Goal: Information Seeking & Learning: Learn about a topic

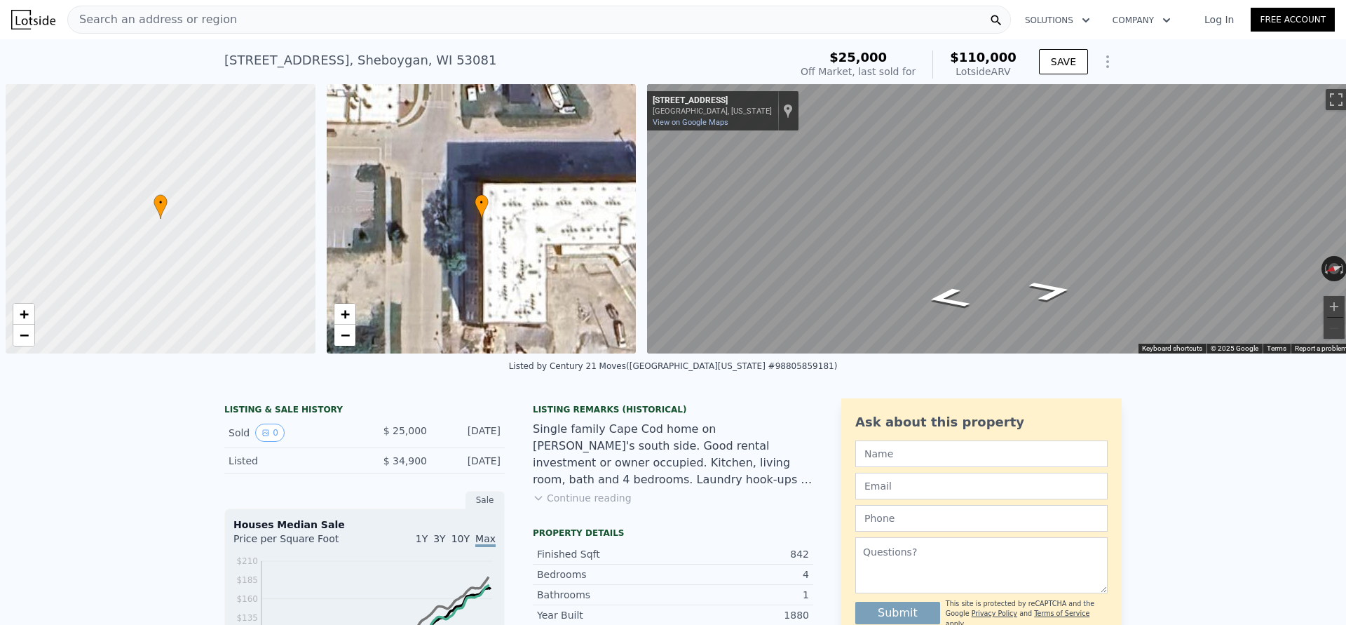
click at [452, 64] on div "[STREET_ADDRESS] Sold [DATE] for $25k (~ARV $110k )" at bounding box center [504, 64] width 560 height 39
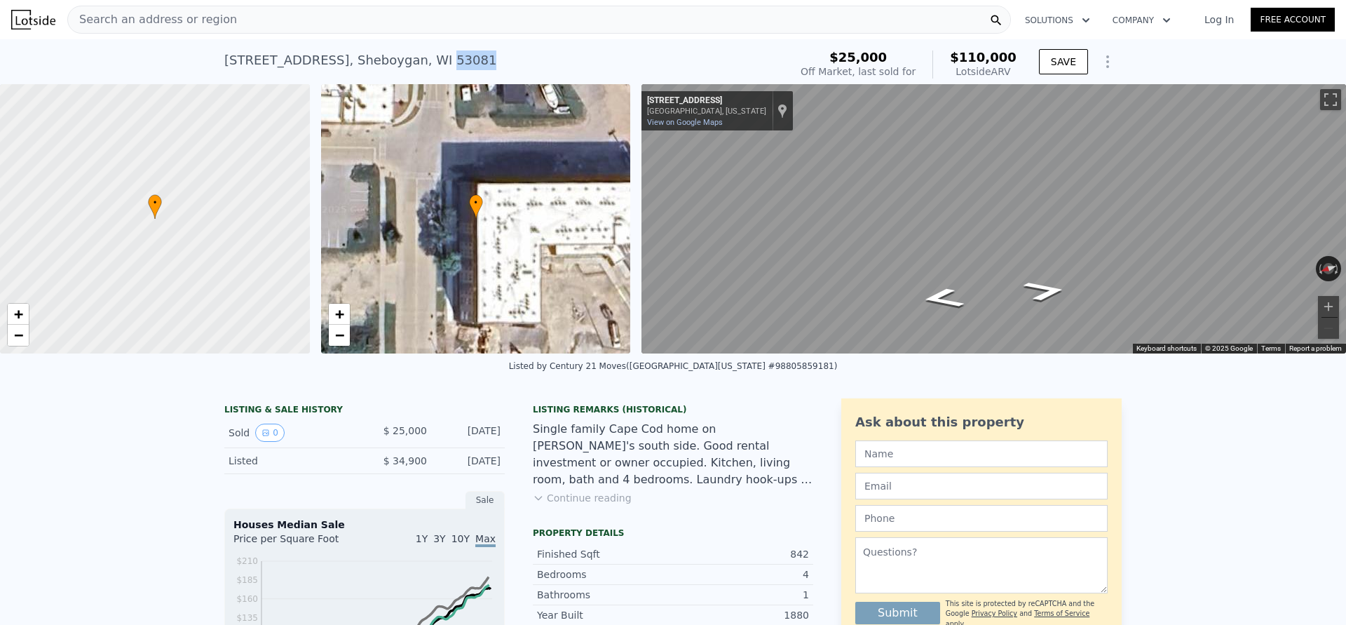
click at [452, 64] on div "1011 S 10th St , Sheboygan , WI 53081 Sold Apr 2015 for $25k (~ARV $110k )" at bounding box center [504, 64] width 560 height 39
click at [332, 13] on div "Search an address or region" at bounding box center [539, 20] width 944 height 28
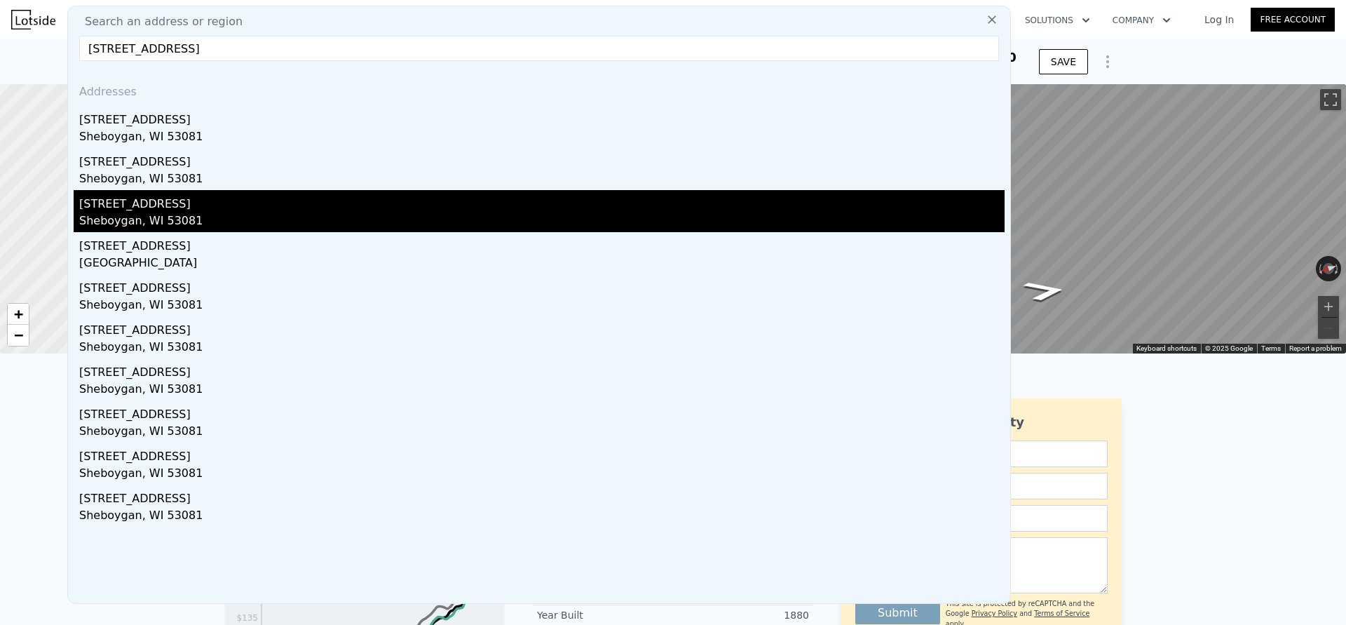
type input "1011 n 10th st sheboygan"
click at [154, 201] on div "[STREET_ADDRESS]" at bounding box center [542, 201] width 926 height 22
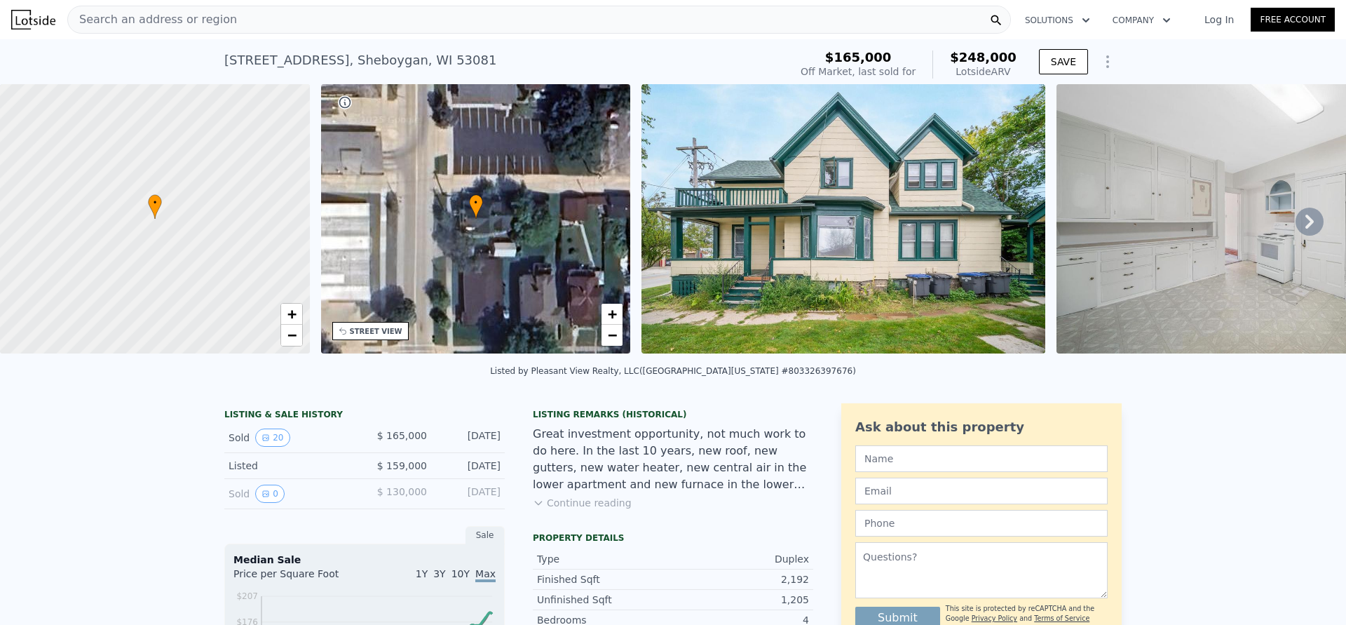
click at [493, 53] on div "1011 N 10th St , Sheboygan , WI 53081 Sold Oct 2024 for $165k (~ARV $248k )" at bounding box center [504, 64] width 560 height 39
click at [372, 2] on nav "Search an address or region Solutions Company Open main menu Log In Free Account" at bounding box center [673, 19] width 1346 height 39
click at [368, 17] on div "Search an address or region" at bounding box center [539, 20] width 944 height 28
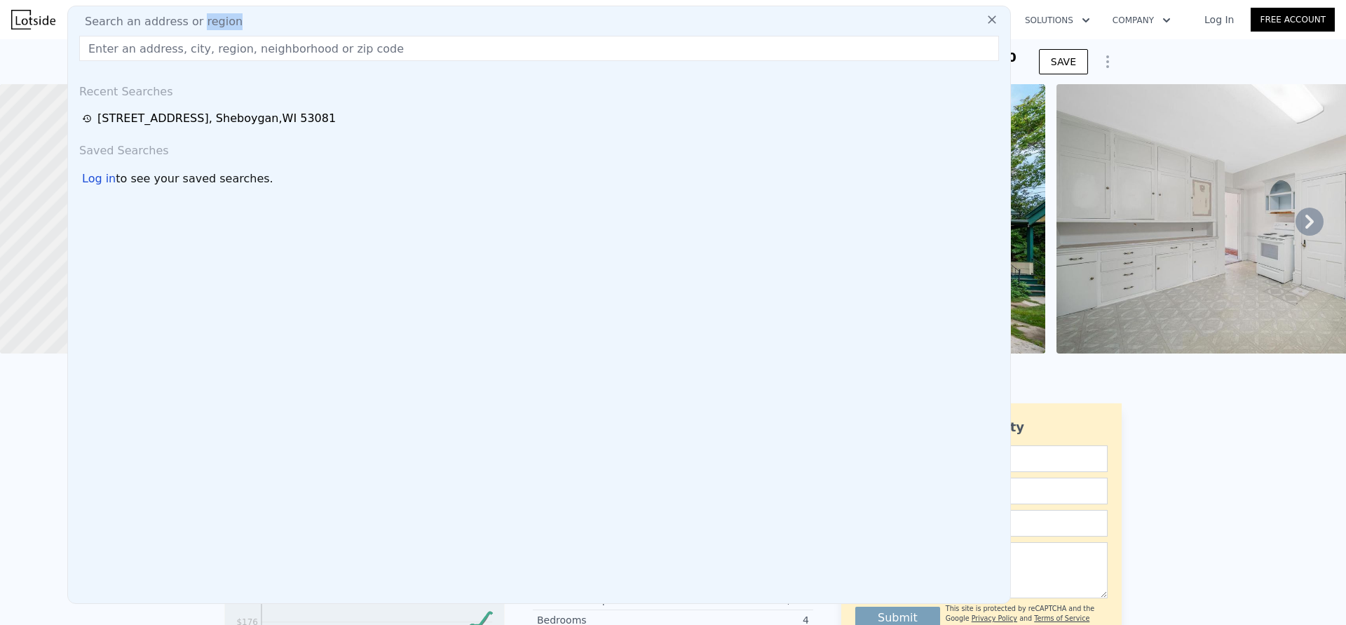
click at [368, 17] on div "Search an address or region" at bounding box center [539, 21] width 931 height 17
click at [359, 62] on div "Search an address or region Recent Searches 1011 N 10th St , Sheboygan , WI 530…" at bounding box center [539, 305] width 944 height 598
click at [358, 50] on input "text" at bounding box center [539, 48] width 920 height 25
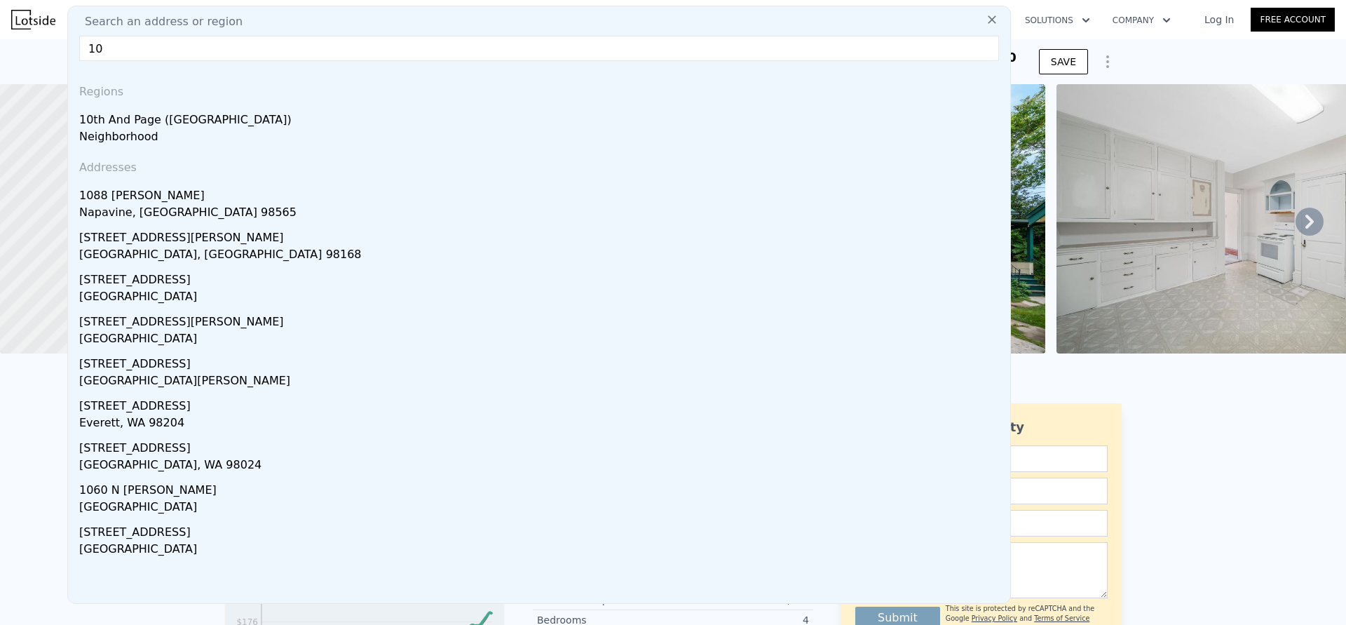
type input "1"
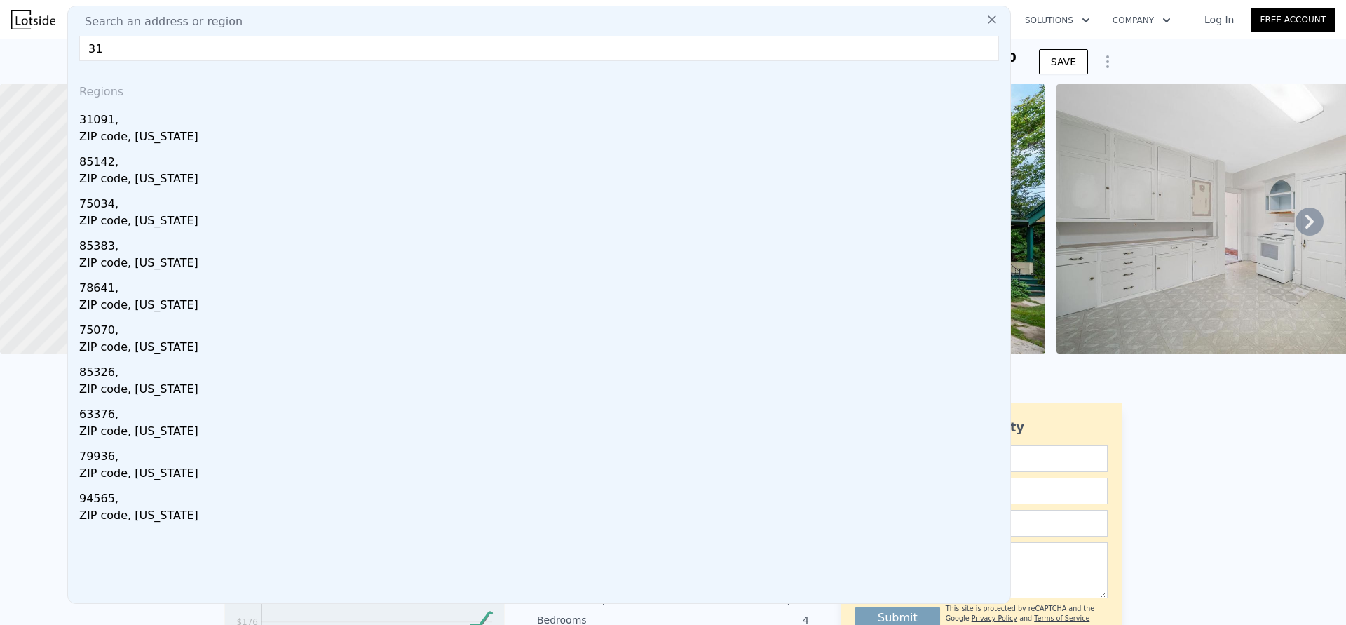
type input "3"
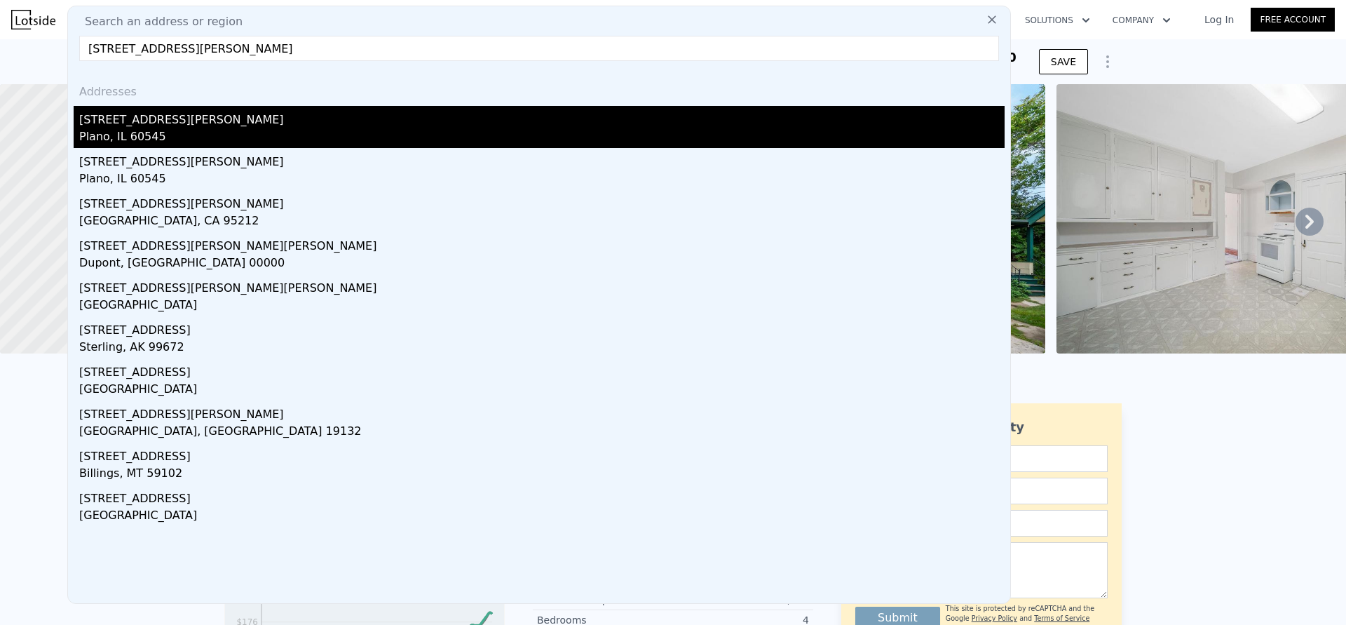
type input "3119 hoffman st"
click at [199, 141] on div "Plano, IL 60545" at bounding box center [542, 138] width 926 height 20
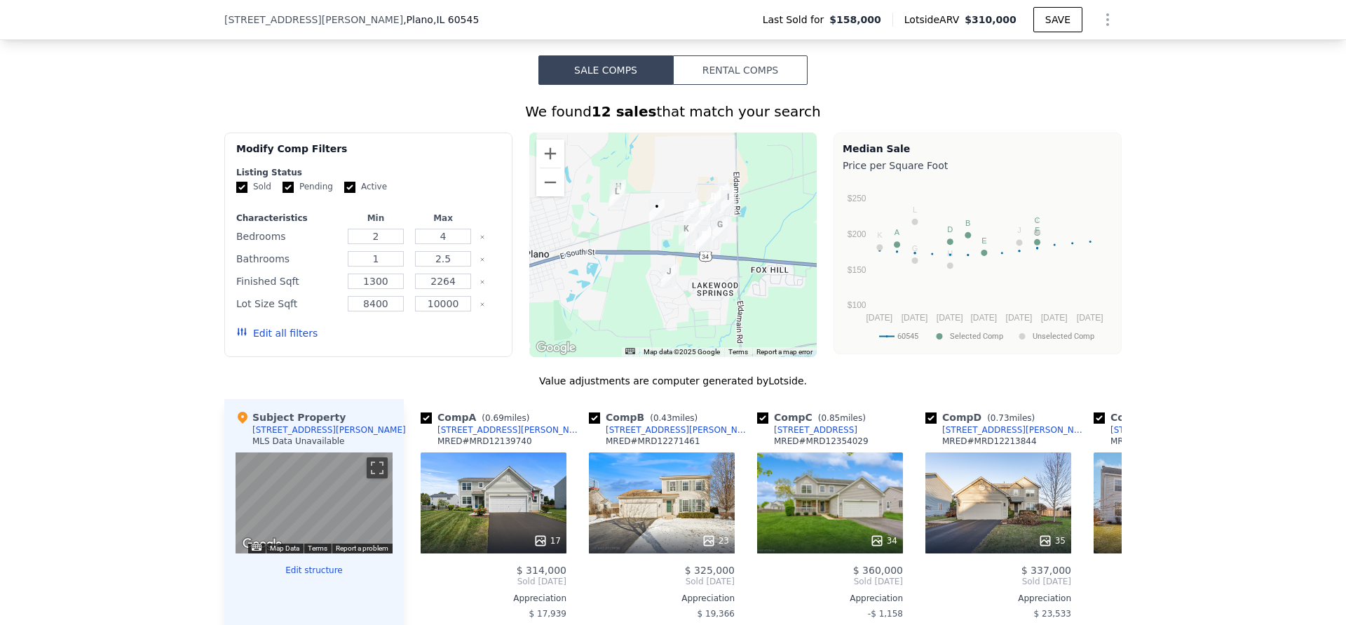
scroll to position [960, 0]
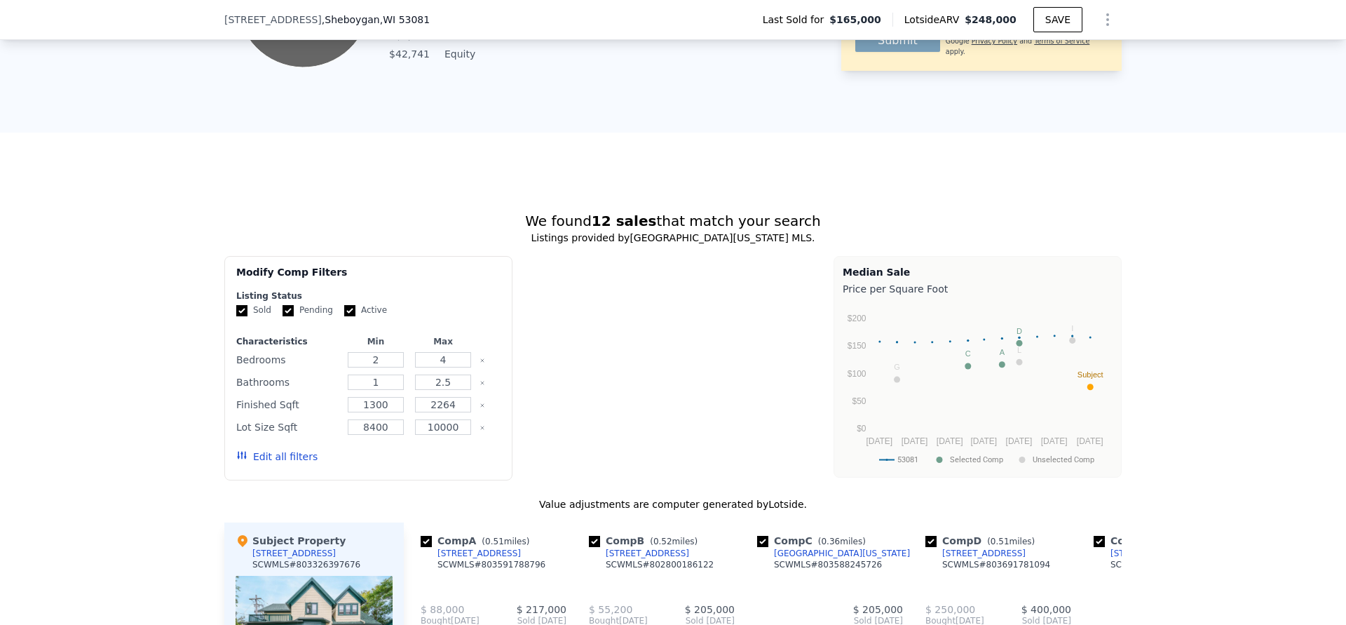
type input "$ 248,000"
type input "6"
type input "5"
type input "0"
type input "2"
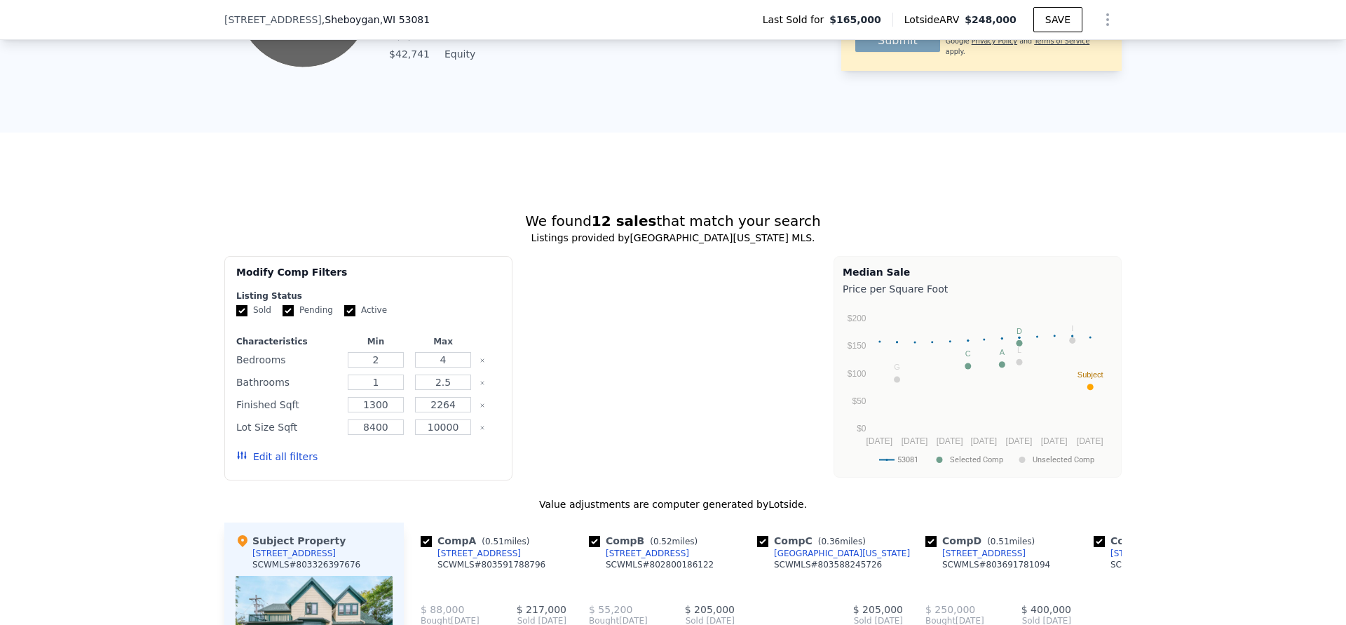
type input "1660"
type input "2584"
type input "3920.3999999999996"
type input "10890"
type input "$ 55,629"
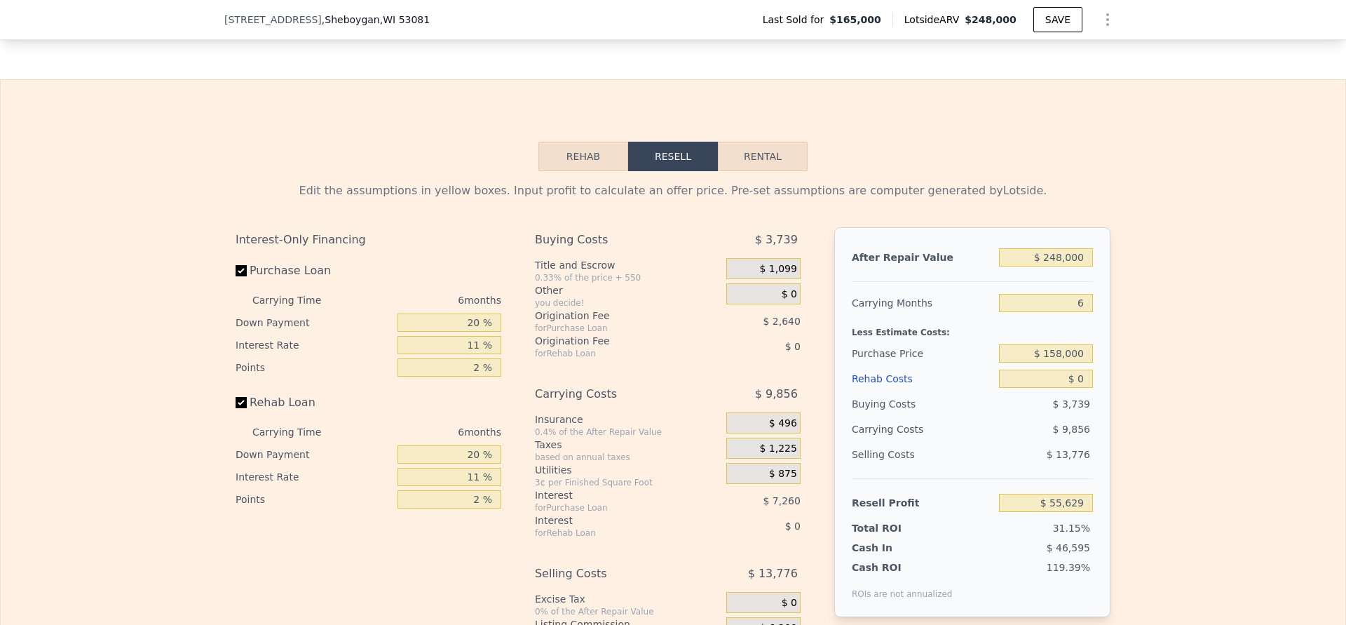
scroll to position [1718, 0]
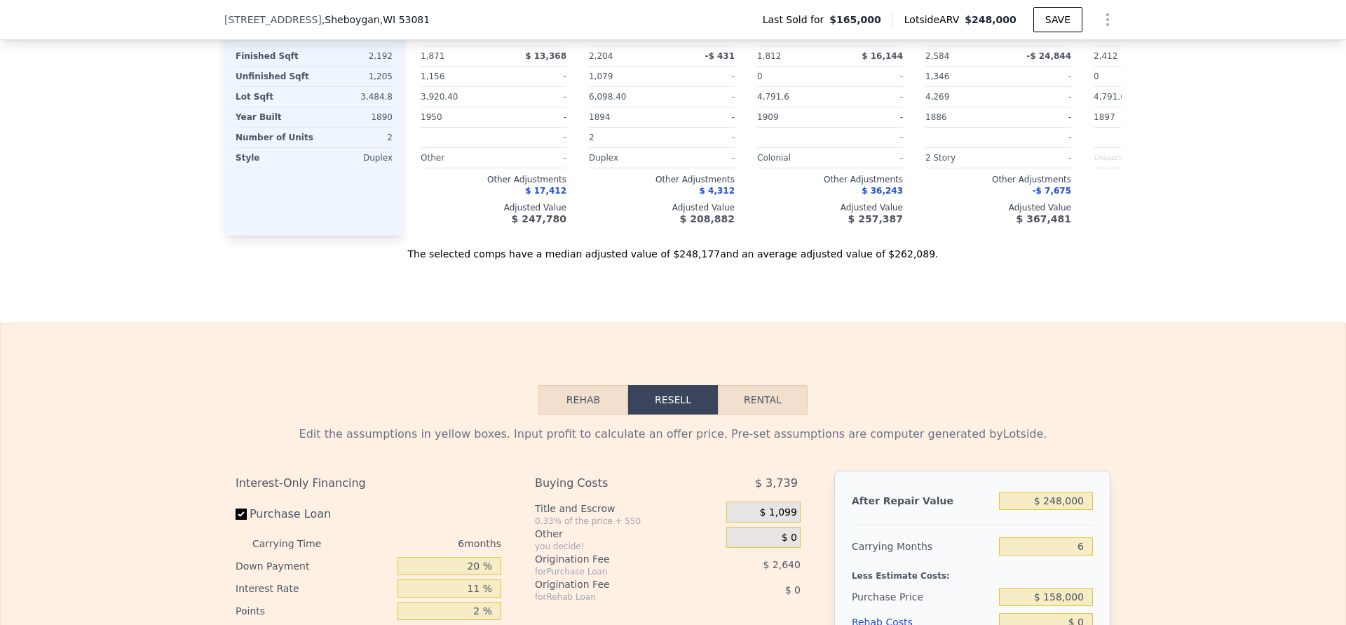
click at [684, 254] on div "The selected comps have a median adjusted value of $248,177 and an average adju…" at bounding box center [673, 248] width 898 height 25
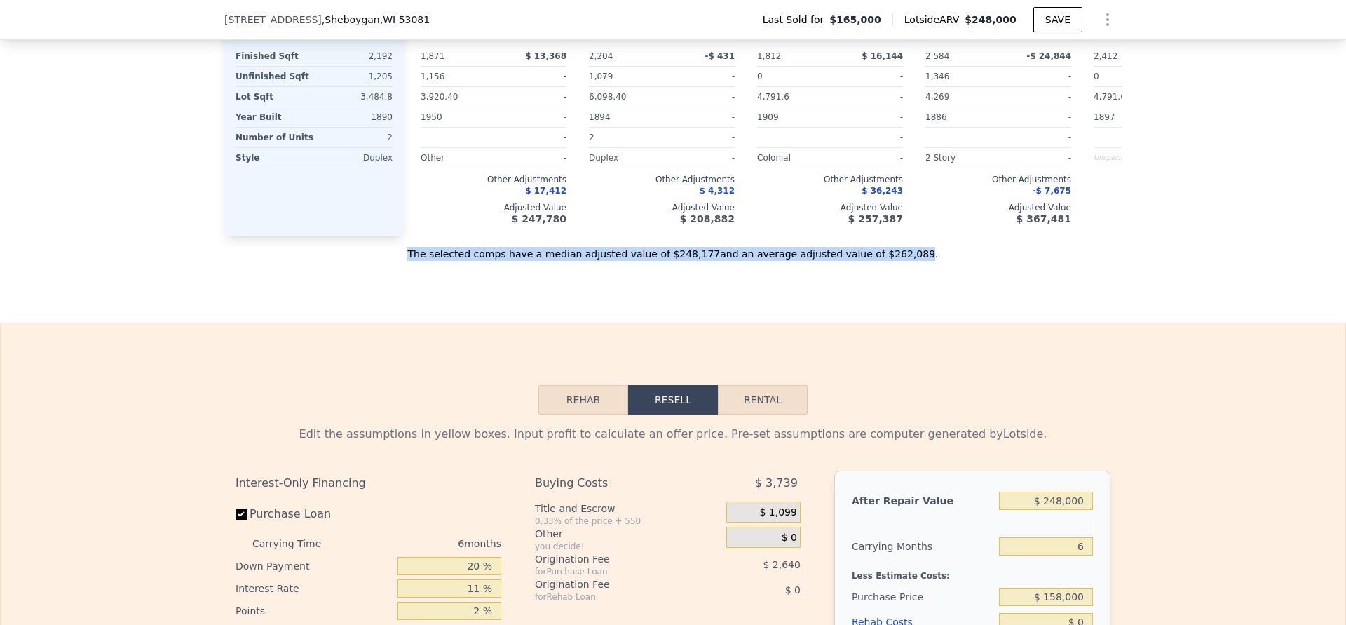
click at [684, 254] on div "The selected comps have a median adjusted value of $248,177 and an average adju…" at bounding box center [673, 248] width 898 height 25
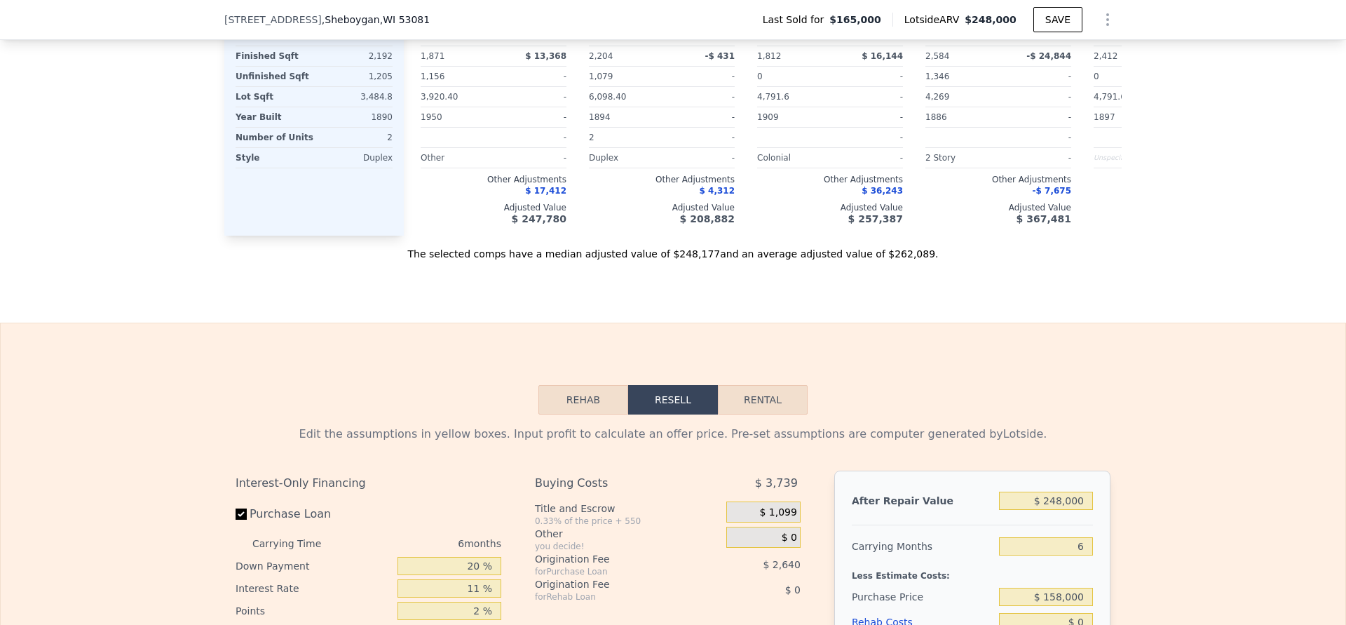
click at [684, 254] on div "The selected comps have a median adjusted value of $248,177 and an average adju…" at bounding box center [673, 248] width 898 height 25
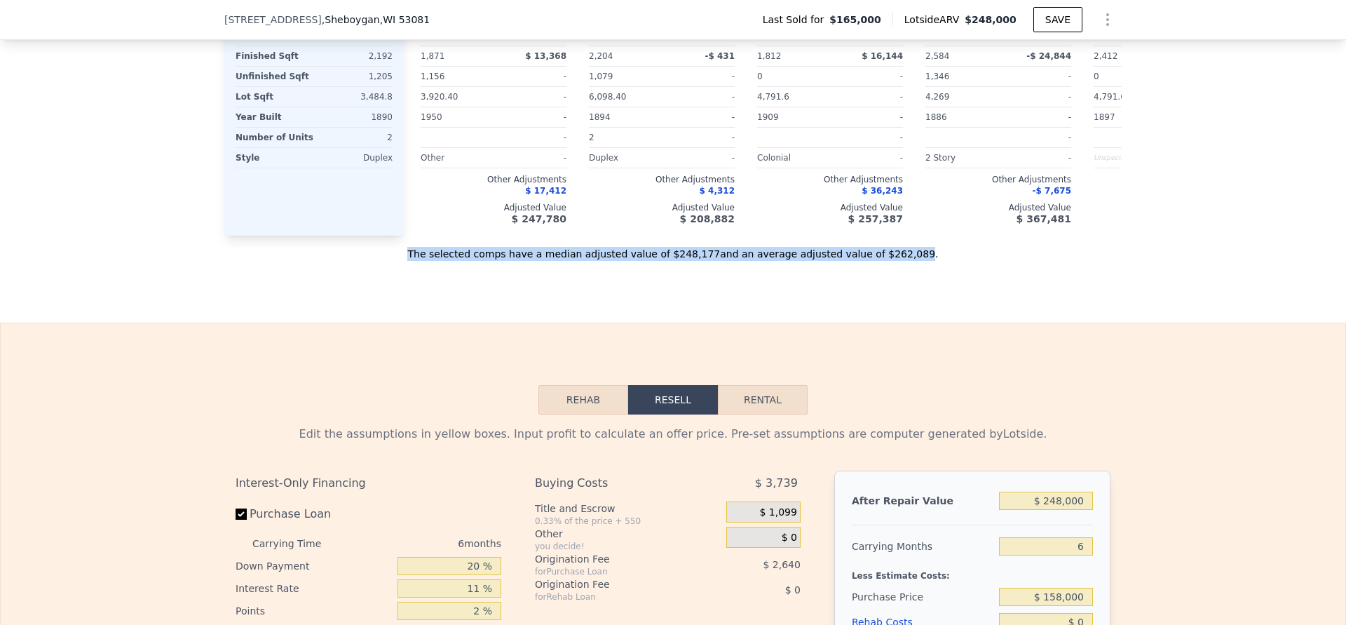
click at [684, 254] on div "The selected comps have a median adjusted value of $248,177 and an average adju…" at bounding box center [673, 248] width 898 height 25
click at [638, 255] on div "The selected comps have a median adjusted value of $248,177 and an average adju…" at bounding box center [673, 248] width 898 height 25
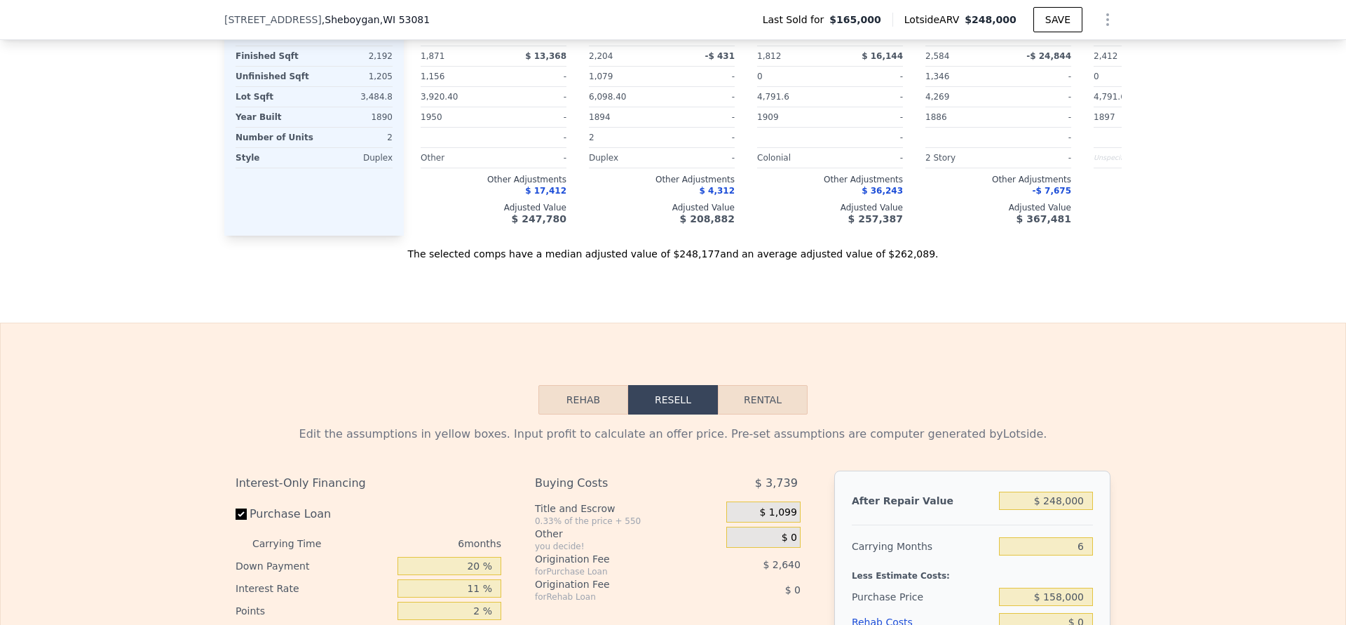
click at [692, 257] on div "The selected comps have a median adjusted value of $248,177 and an average adju…" at bounding box center [673, 248] width 898 height 25
drag, startPoint x: 675, startPoint y: 253, endPoint x: 706, endPoint y: 253, distance: 31.6
click at [706, 253] on div "The selected comps have a median adjusted value of $248,177 and an average adju…" at bounding box center [673, 248] width 898 height 25
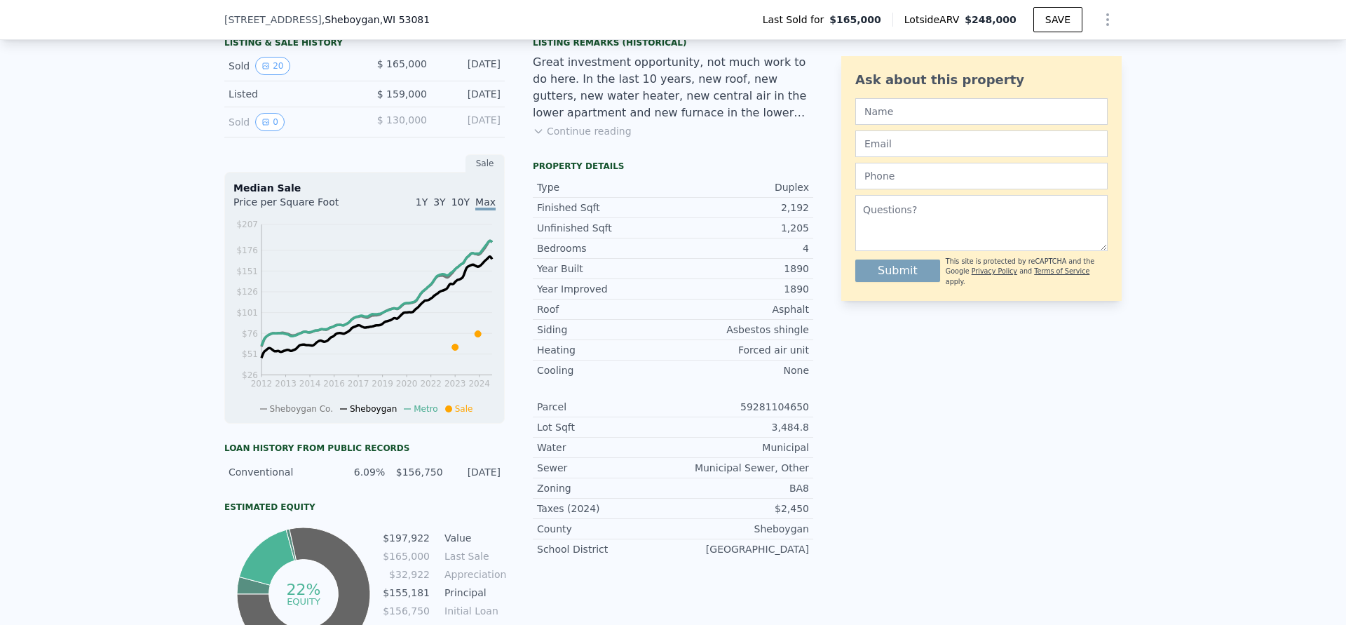
scroll to position [0, 0]
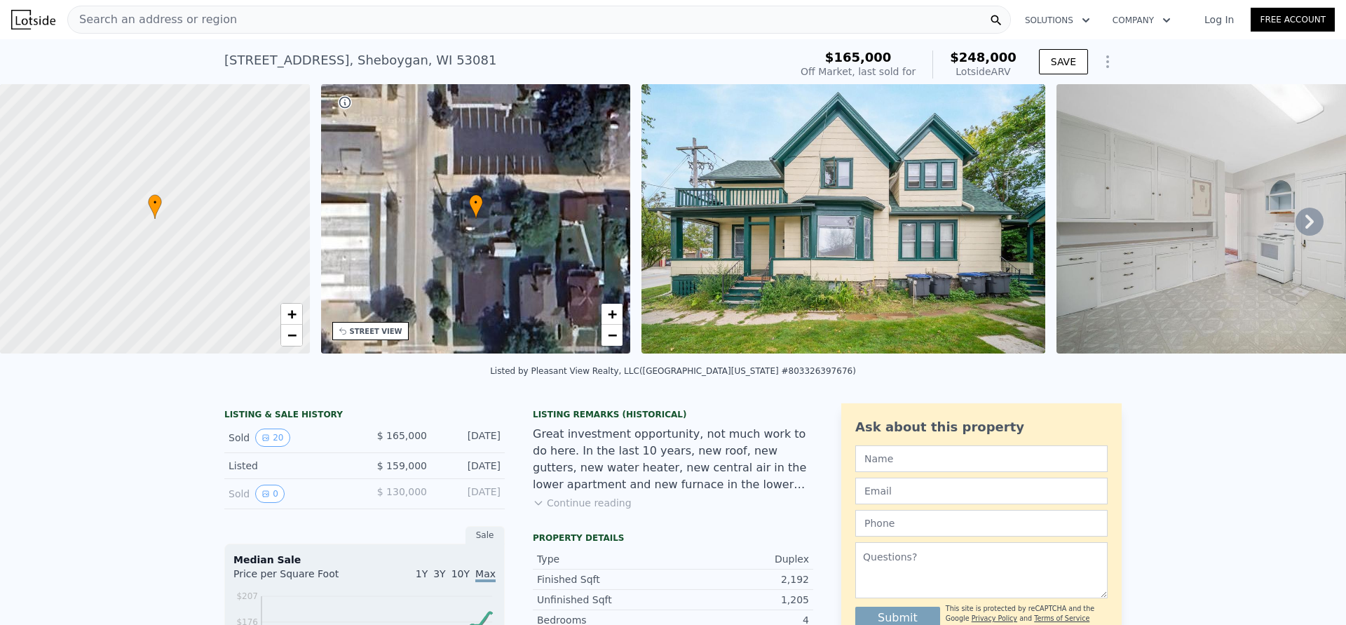
click at [478, 18] on div "Search an address or region" at bounding box center [539, 20] width 944 height 28
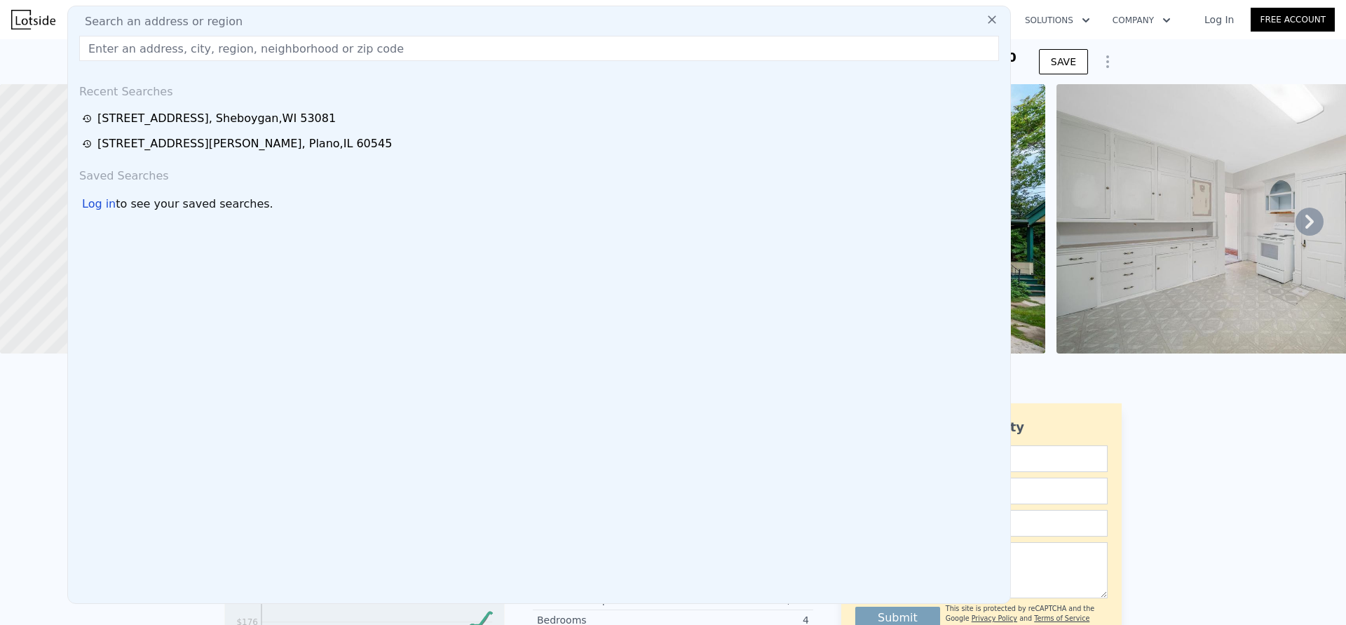
click at [478, 18] on div "Search an address or region" at bounding box center [539, 21] width 931 height 17
click at [367, 50] on input "text" at bounding box center [539, 48] width 920 height 25
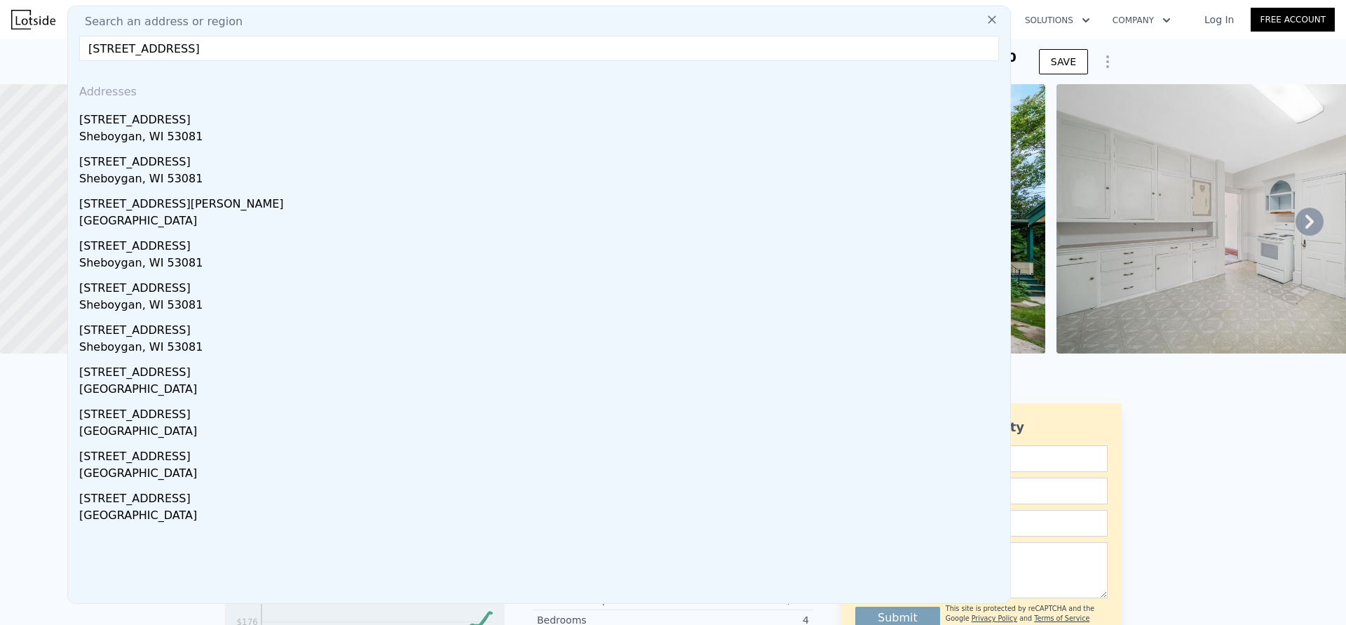
type input "810 high ave sheboygan"
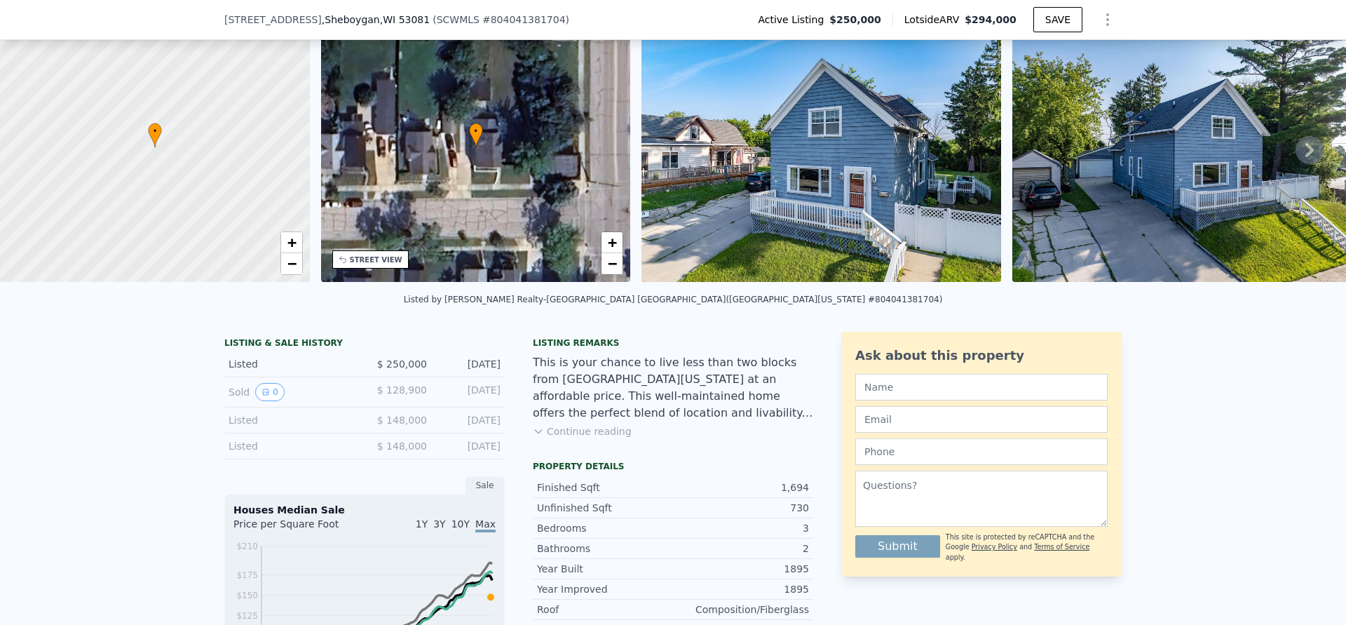
scroll to position [62, 0]
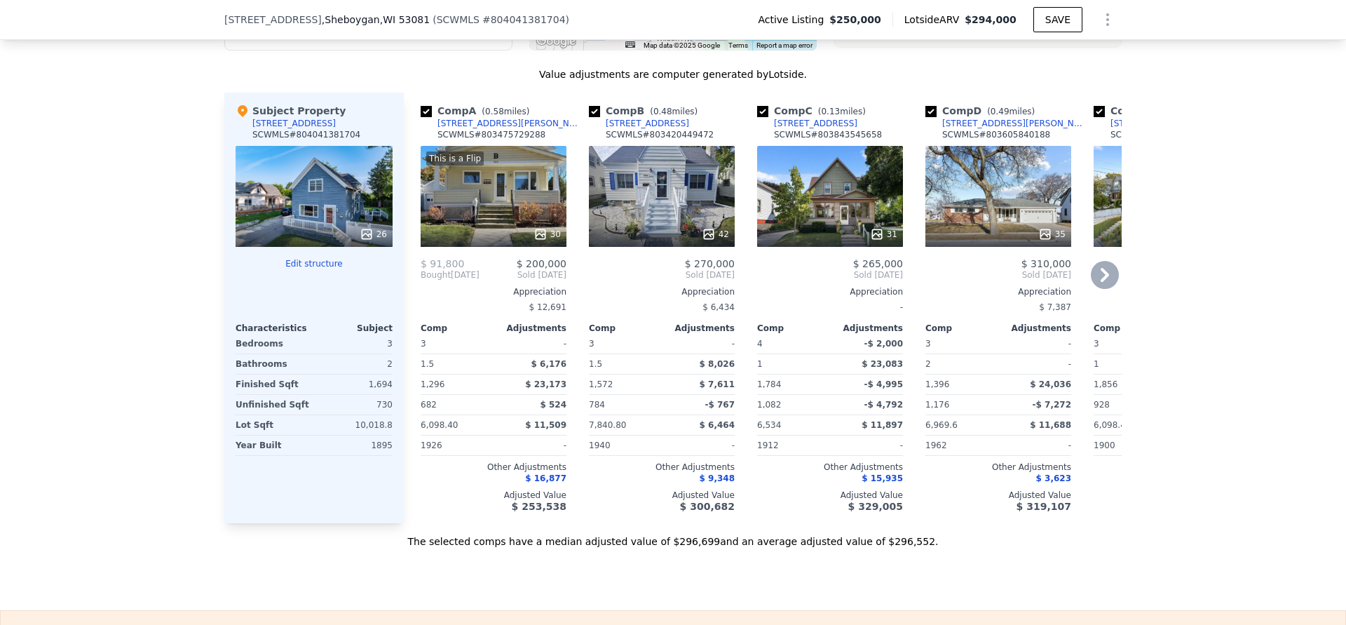
scroll to position [1400, 0]
click at [1108, 278] on icon at bounding box center [1105, 276] width 28 height 28
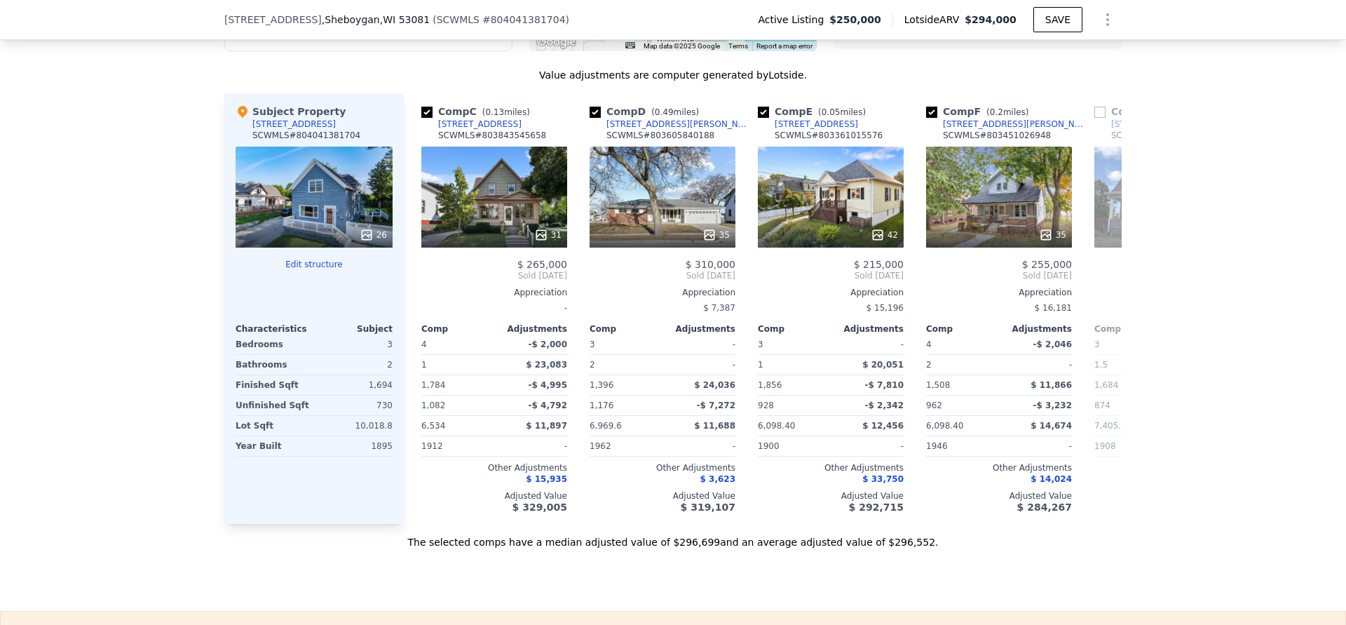
scroll to position [0, 337]
click at [1115, 270] on icon at bounding box center [1105, 276] width 28 height 28
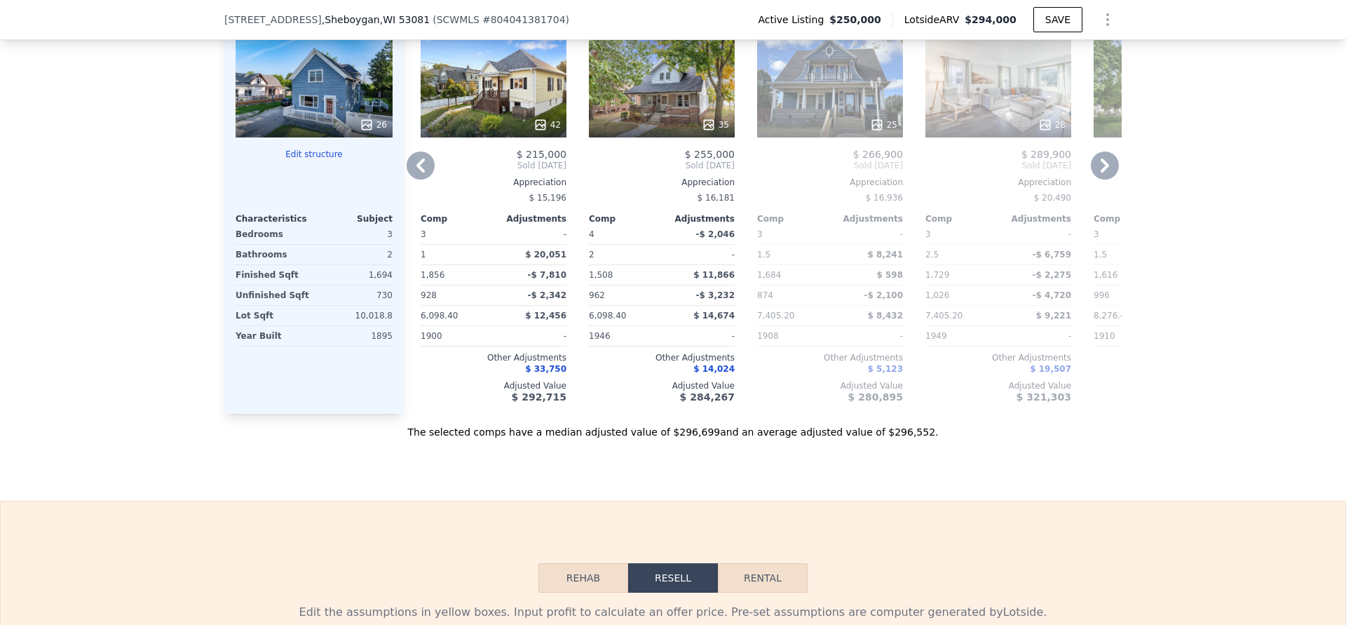
scroll to position [1513, 0]
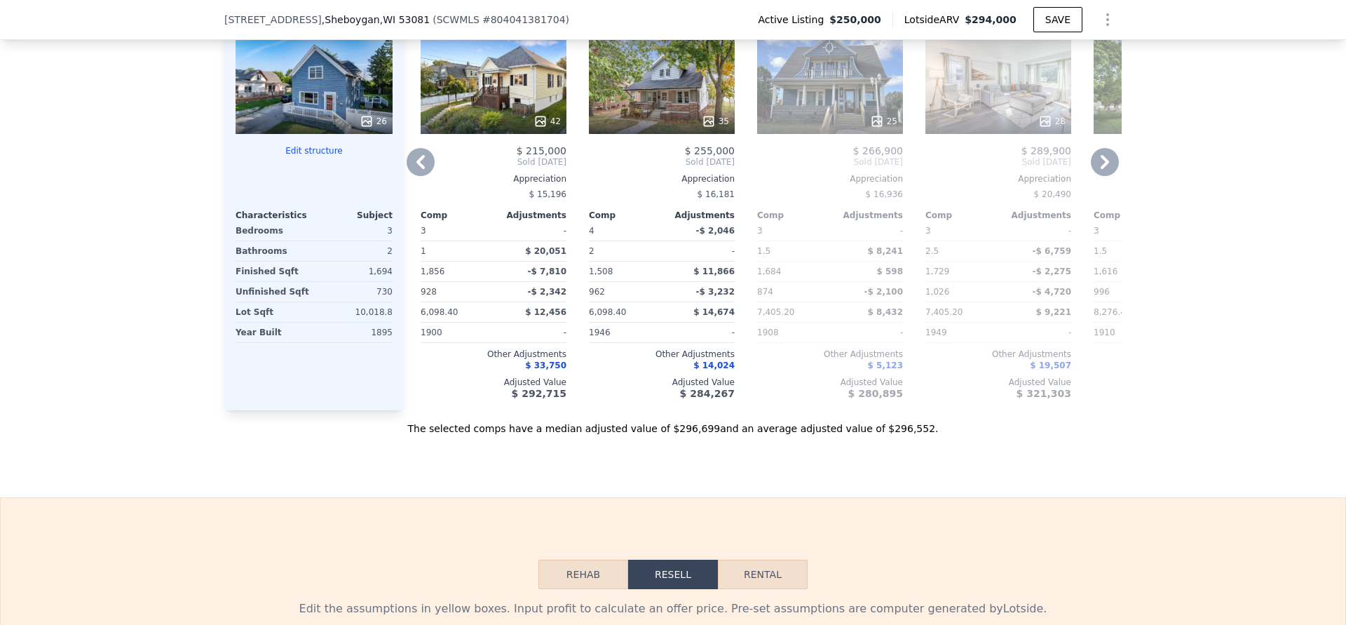
click at [697, 431] on div "The selected comps have a median adjusted value of $296,699 and an average adju…" at bounding box center [673, 422] width 898 height 25
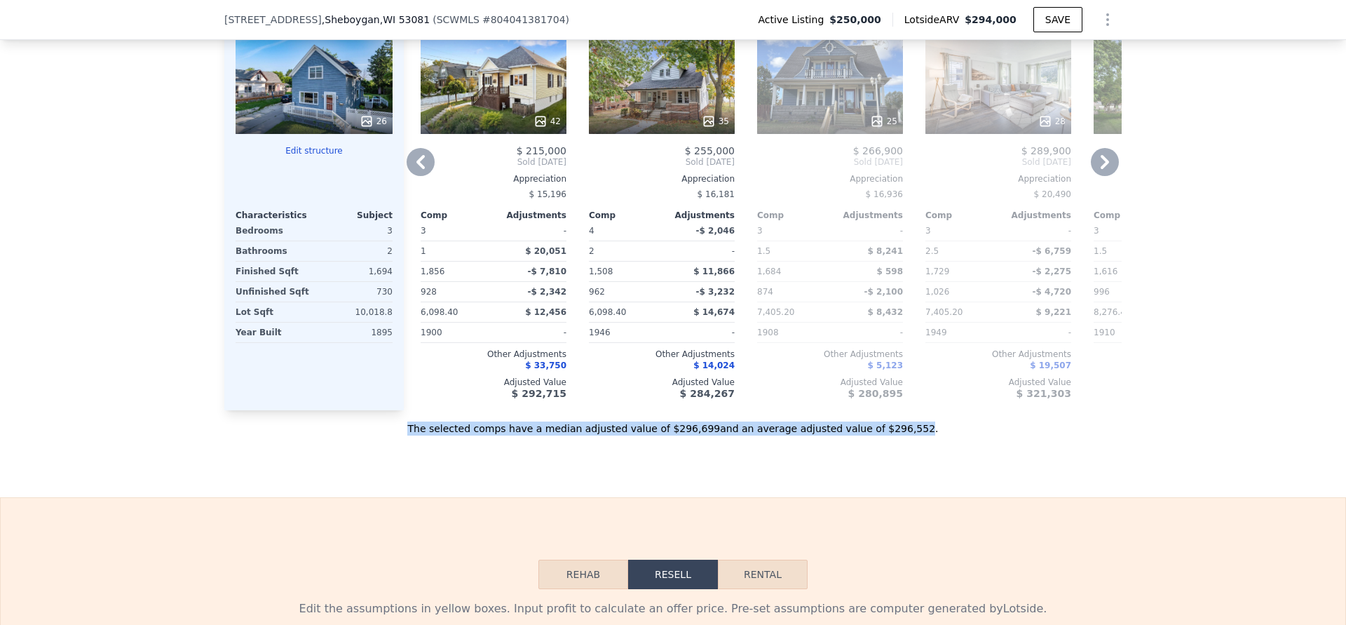
click at [697, 431] on div "The selected comps have a median adjusted value of $296,699 and an average adju…" at bounding box center [673, 422] width 898 height 25
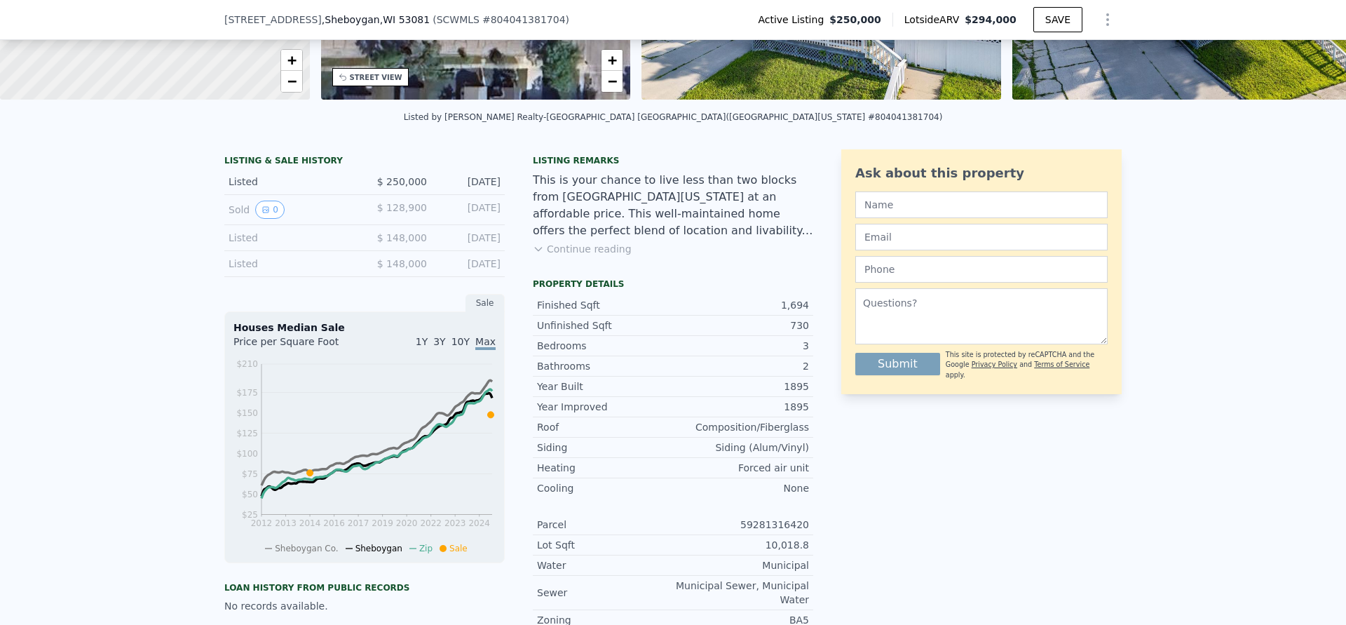
scroll to position [0, 0]
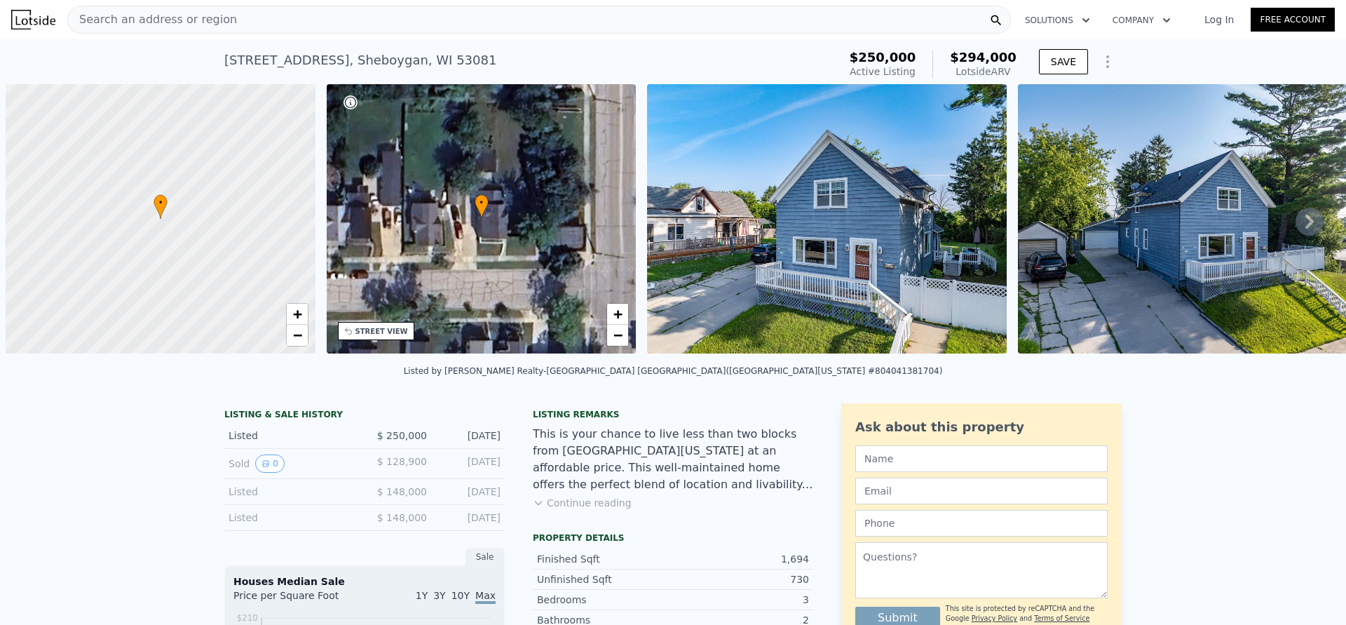
scroll to position [0, 6]
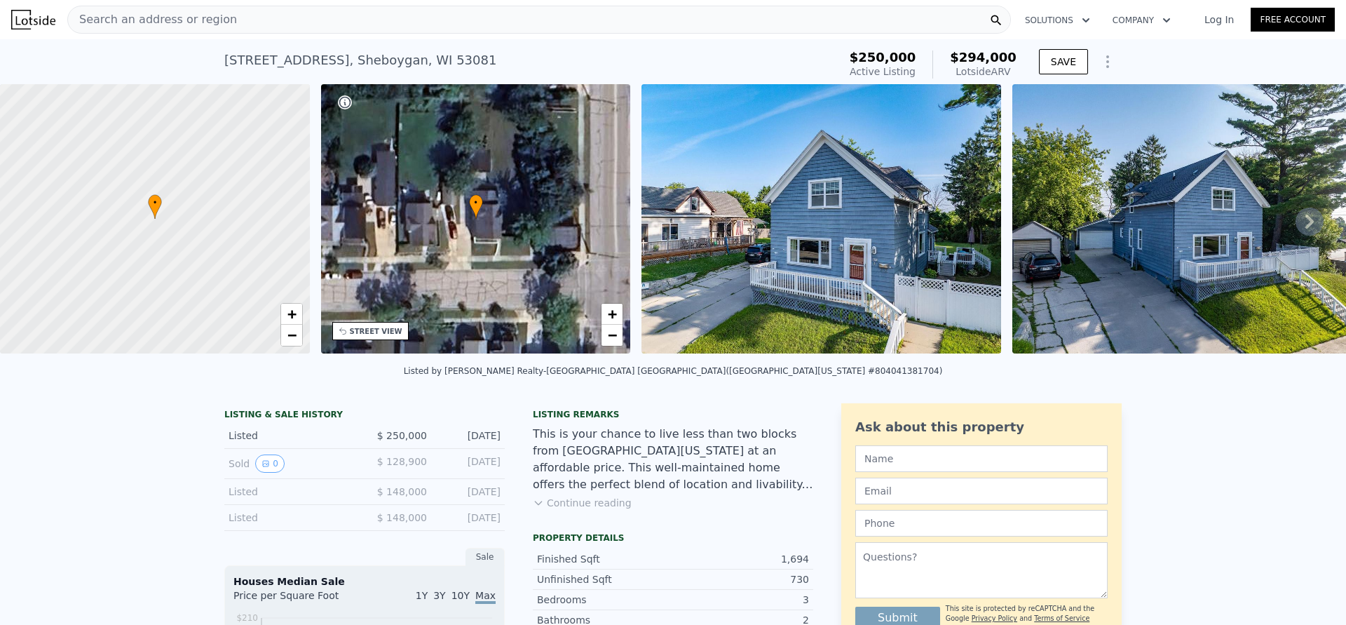
click at [1224, 252] on img at bounding box center [1193, 218] width 360 height 269
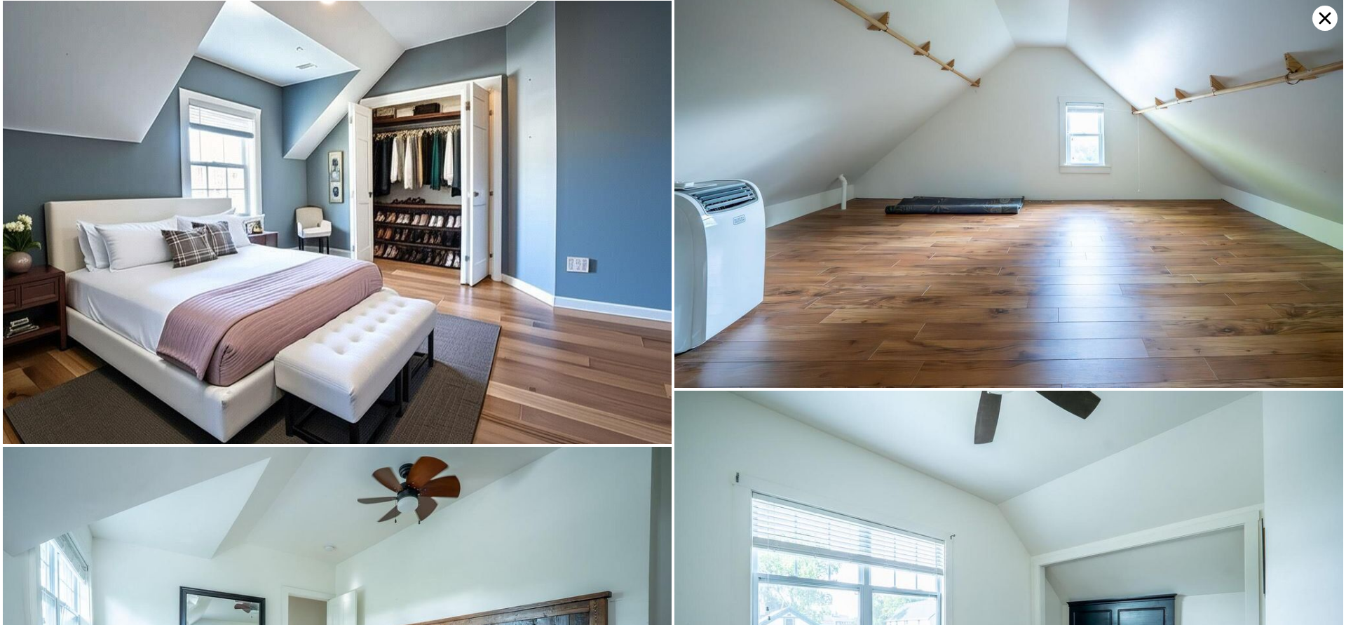
scroll to position [2732, 0]
